Goal: Information Seeking & Learning: Learn about a topic

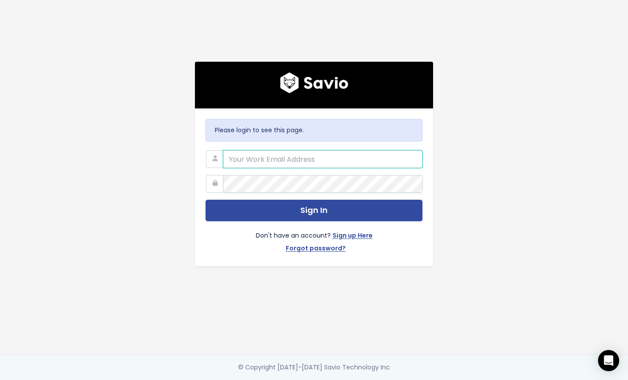
type input "klima@flinks.com"
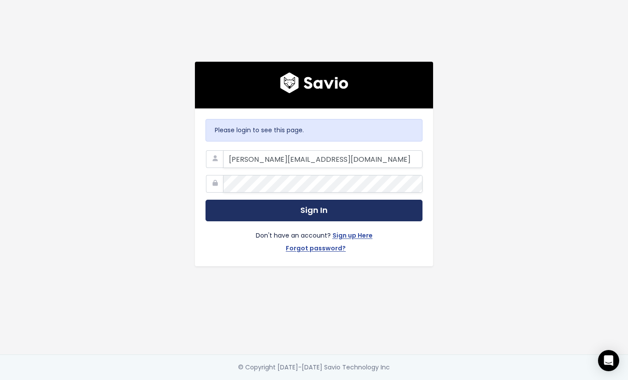
click at [341, 207] on button "Sign In" at bounding box center [314, 211] width 217 height 22
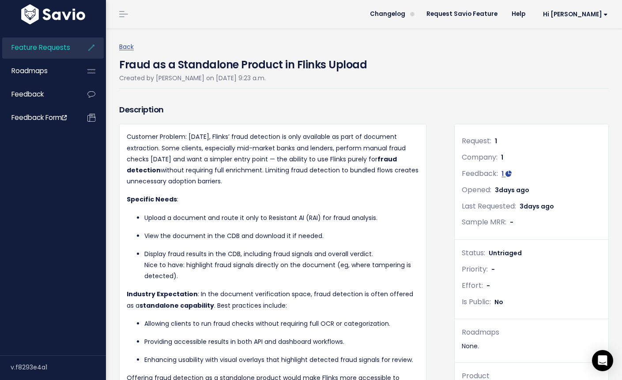
click at [451, 97] on div "Back Fraud as a Standalone Product in Flinks Upload Created by [PERSON_NAME] on…" at bounding box center [367, 65] width 496 height 74
drag, startPoint x: 270, startPoint y: 145, endPoint x: 368, endPoint y: 180, distance: 104.0
click at [368, 179] on p "Customer Problem: [DATE], Flinks’ fraud detection is only available as part of …" at bounding box center [273, 160] width 292 height 56
click at [360, 196] on p "Specific Needs :" at bounding box center [273, 199] width 292 height 11
